Goal: Transaction & Acquisition: Purchase product/service

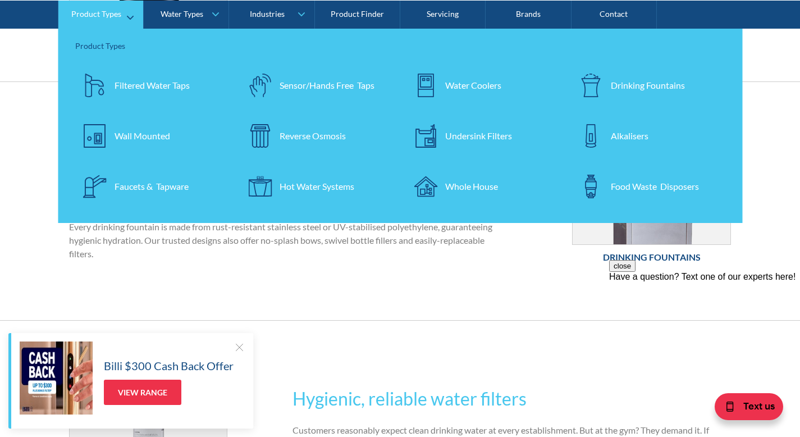
click at [667, 92] on div "Drinking Fountains" at bounding box center [648, 84] width 74 height 13
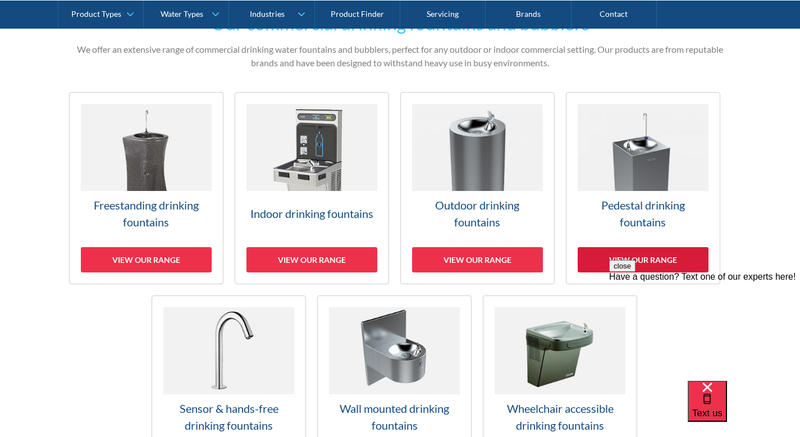
click at [594, 258] on div "View our range" at bounding box center [643, 259] width 131 height 25
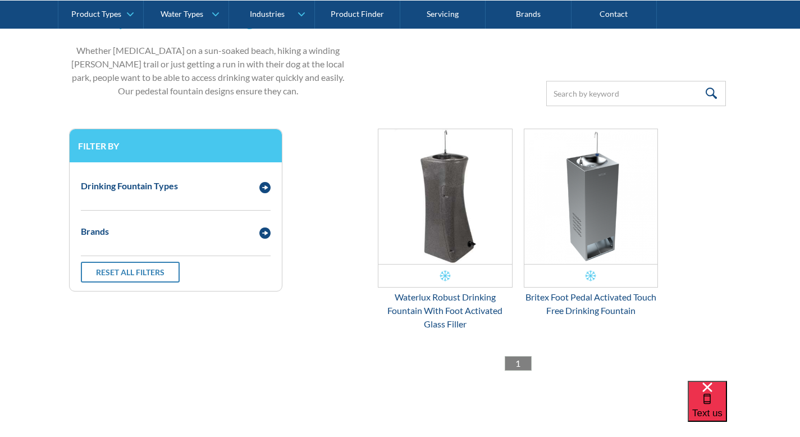
scroll to position [291, 0]
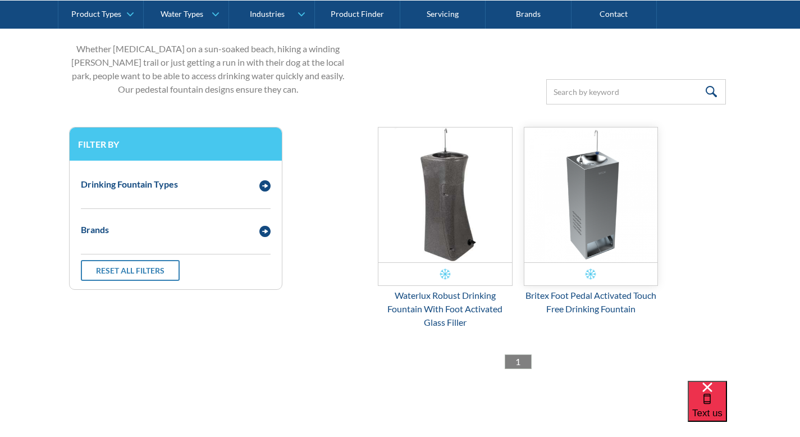
click at [628, 270] on div "Email Form 3" at bounding box center [592, 273] width 134 height 23
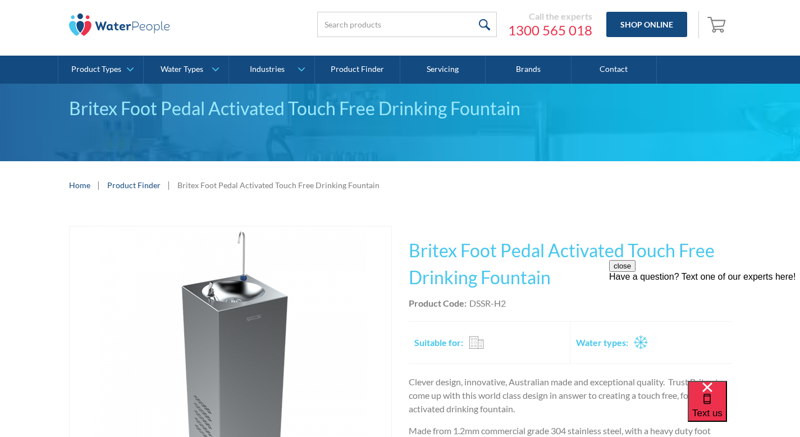
scroll to position [38, 0]
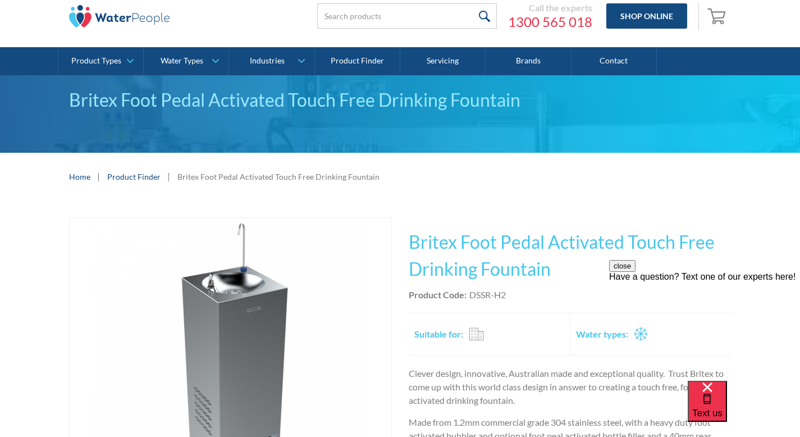
click at [757, 253] on div "Play video Fits Most Brands Best Seller No items found. This tap design is incl…" at bounding box center [400, 433] width 800 height 466
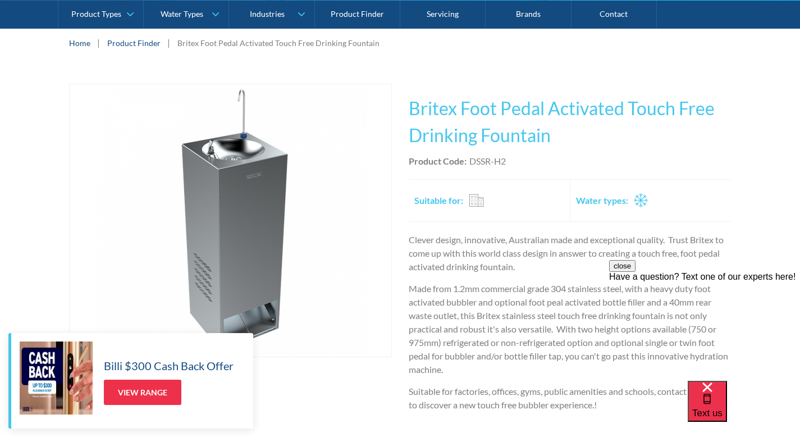
scroll to position [172, 0]
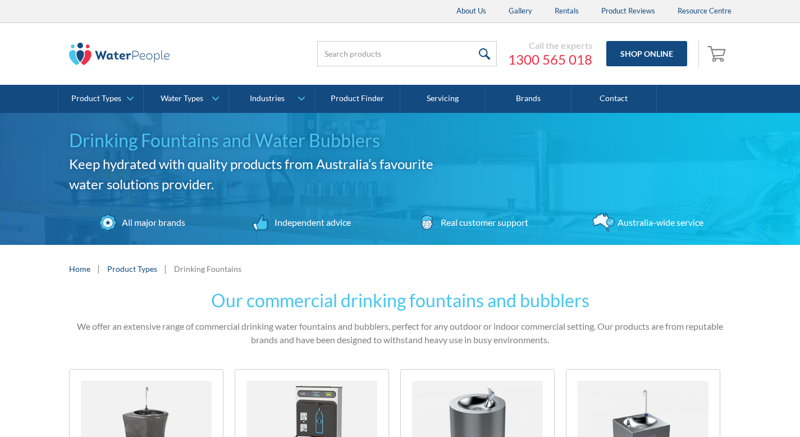
scroll to position [277, 0]
